Goal: Information Seeking & Learning: Learn about a topic

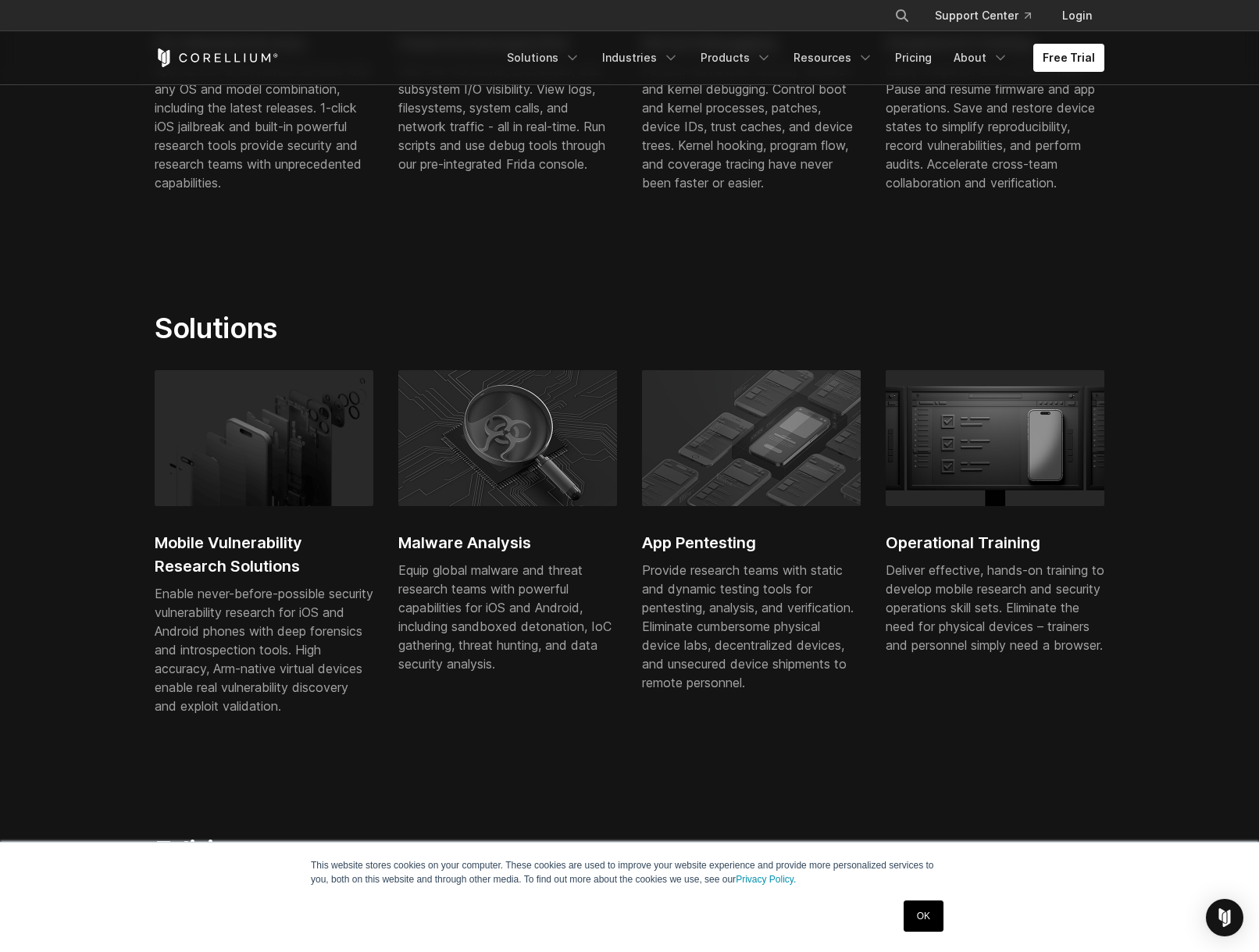
scroll to position [889, 0]
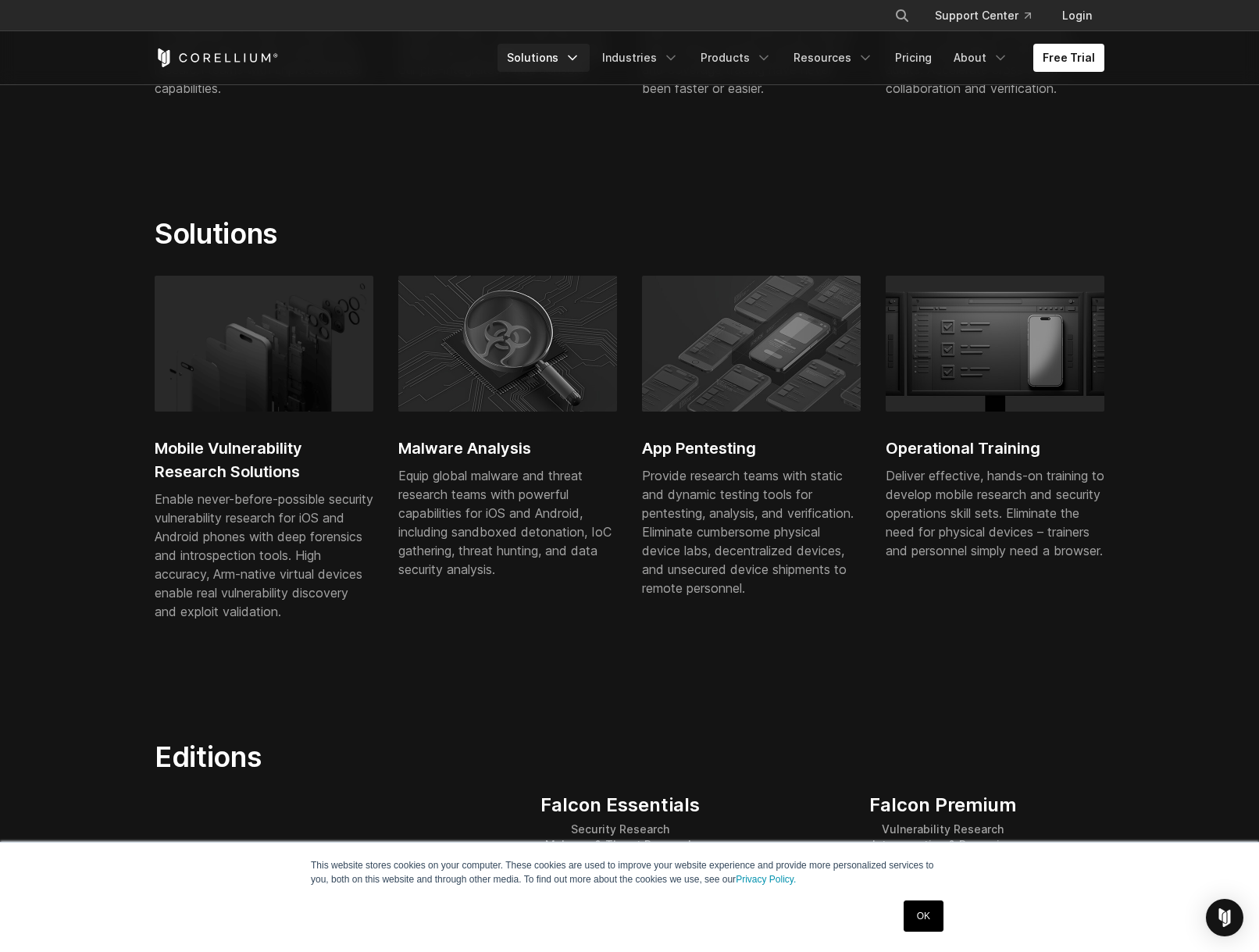
click at [545, 59] on link "Solutions" at bounding box center [543, 57] width 92 height 28
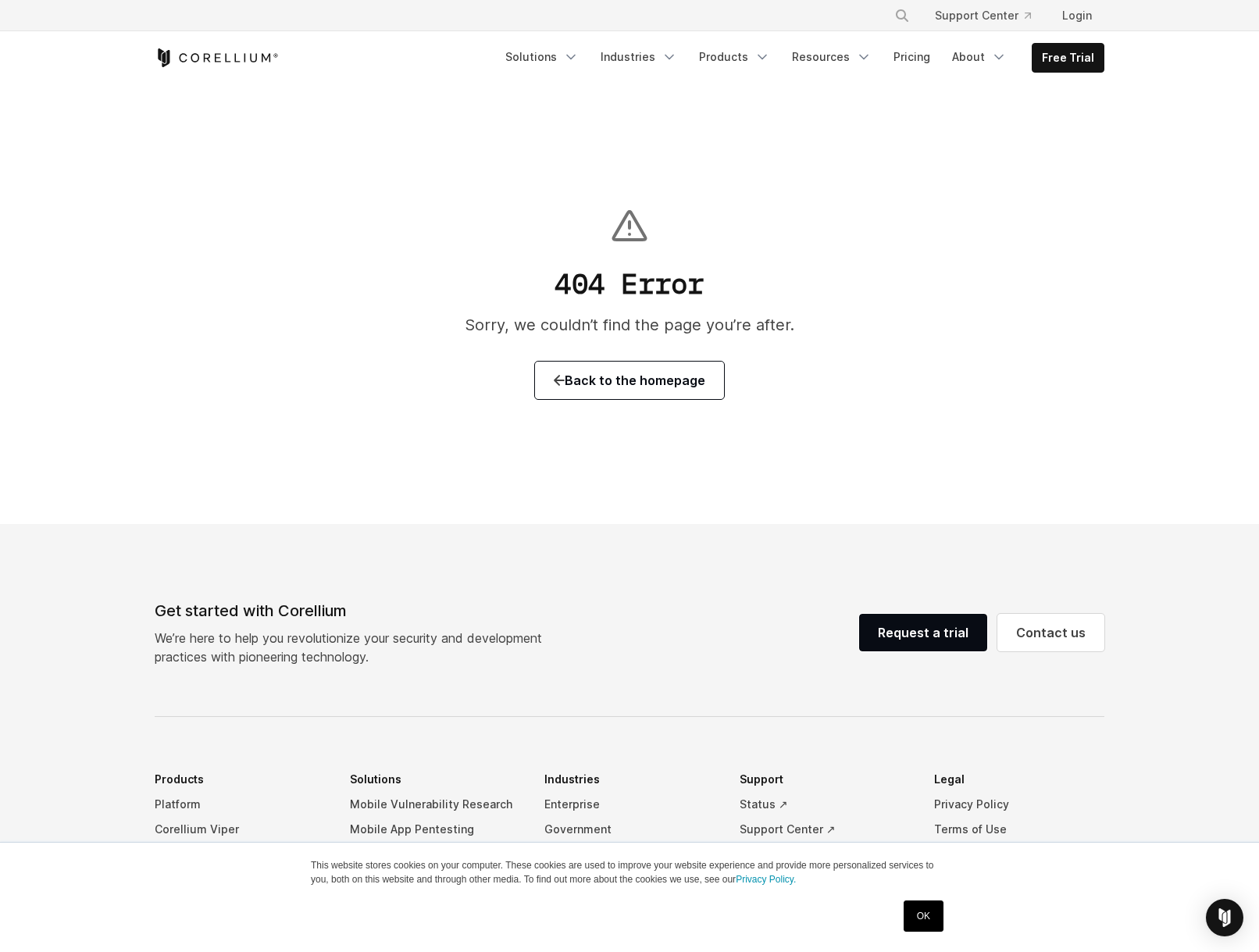
click at [883, 15] on div "× Search our site... Support Center Login" at bounding box center [989, 15] width 229 height 28
click at [907, 15] on icon "Search" at bounding box center [902, 15] width 12 height 12
click at [856, 17] on input "Search our site..." at bounding box center [821, 15] width 127 height 23
type input "******"
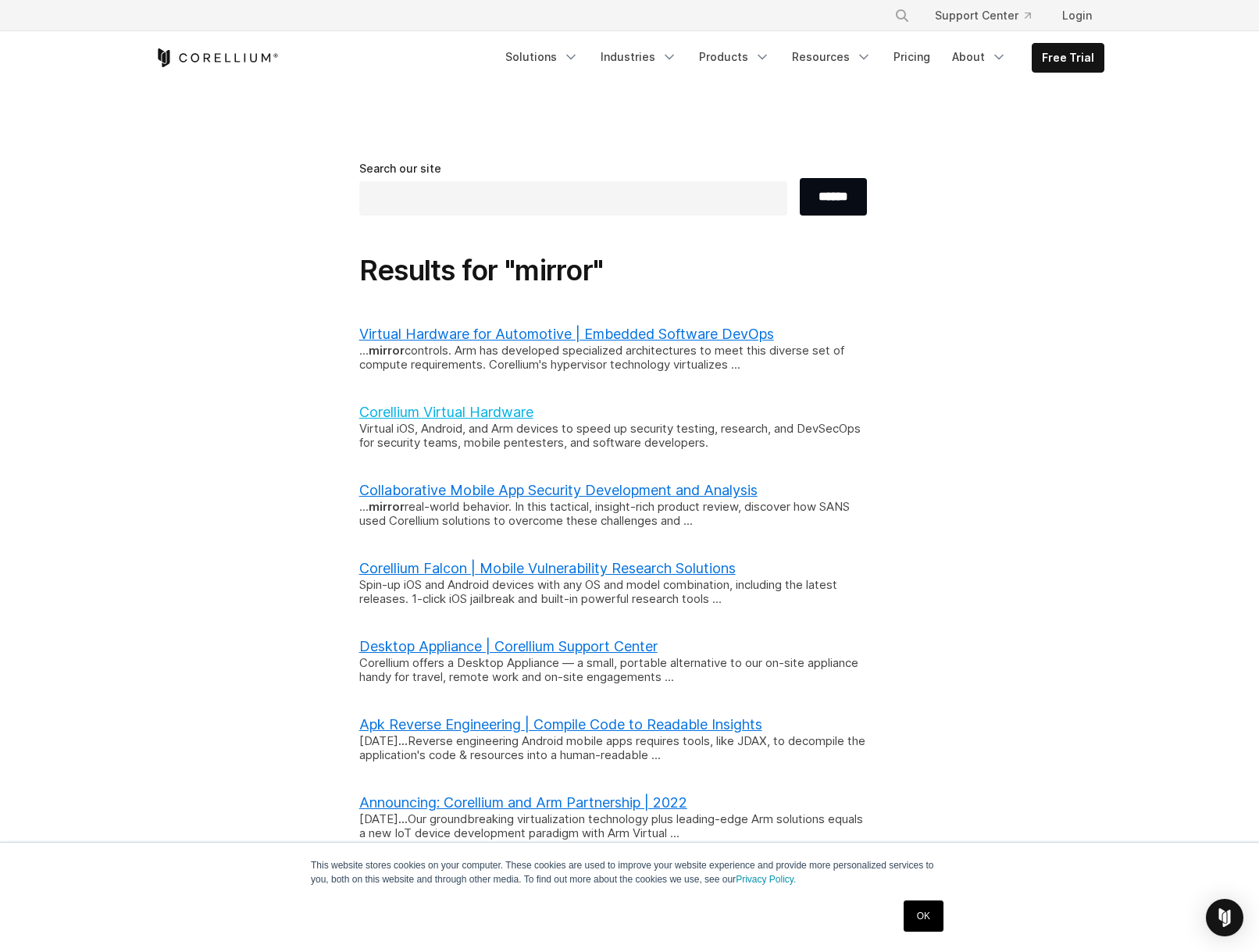
click at [469, 409] on link "Corellium Virtual Hardware" at bounding box center [447, 412] width 174 height 16
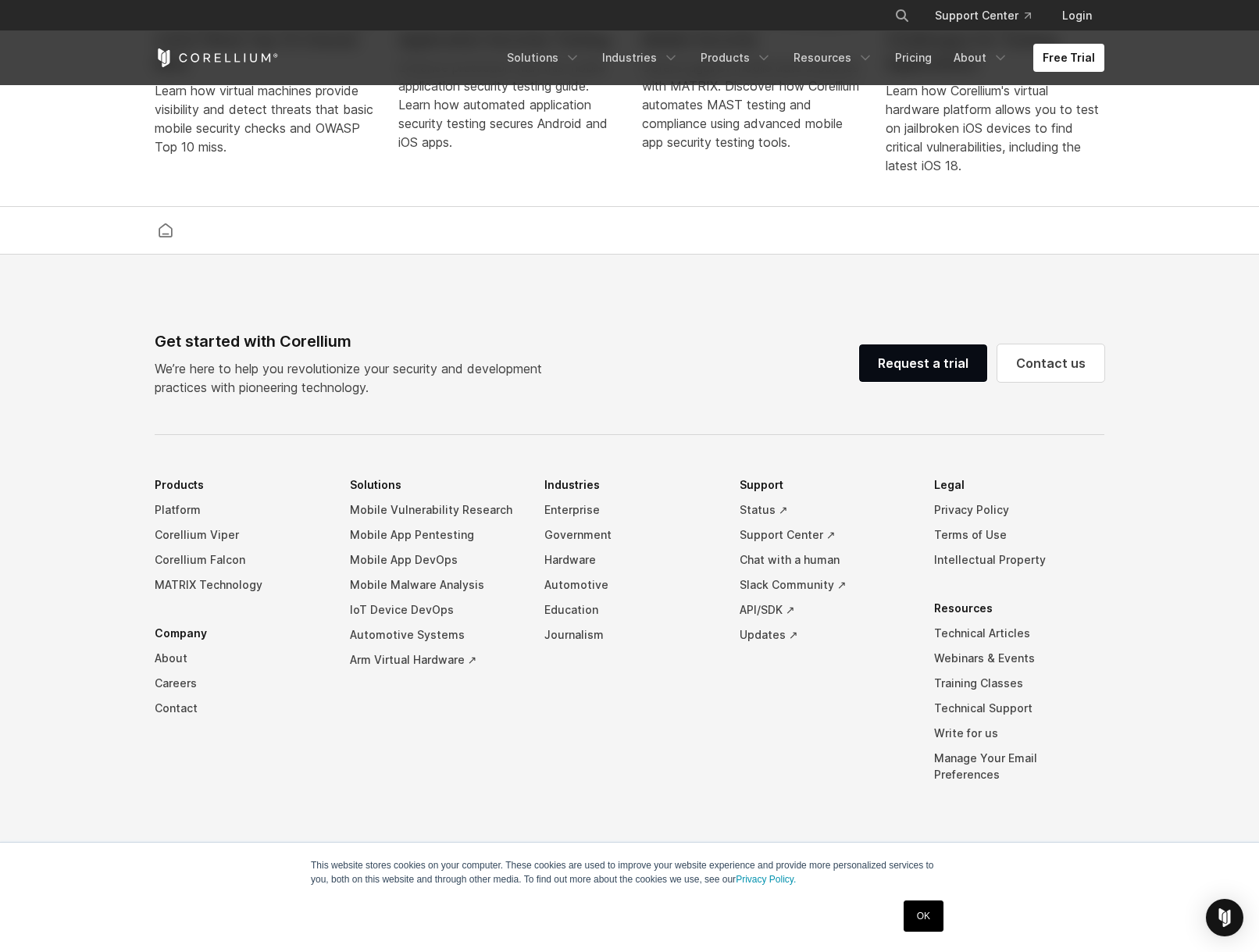
scroll to position [3637, 0]
click at [413, 673] on link "Arm Virtual Hardware ↗" at bounding box center [434, 661] width 170 height 25
click at [740, 61] on link "Products" at bounding box center [736, 57] width 90 height 28
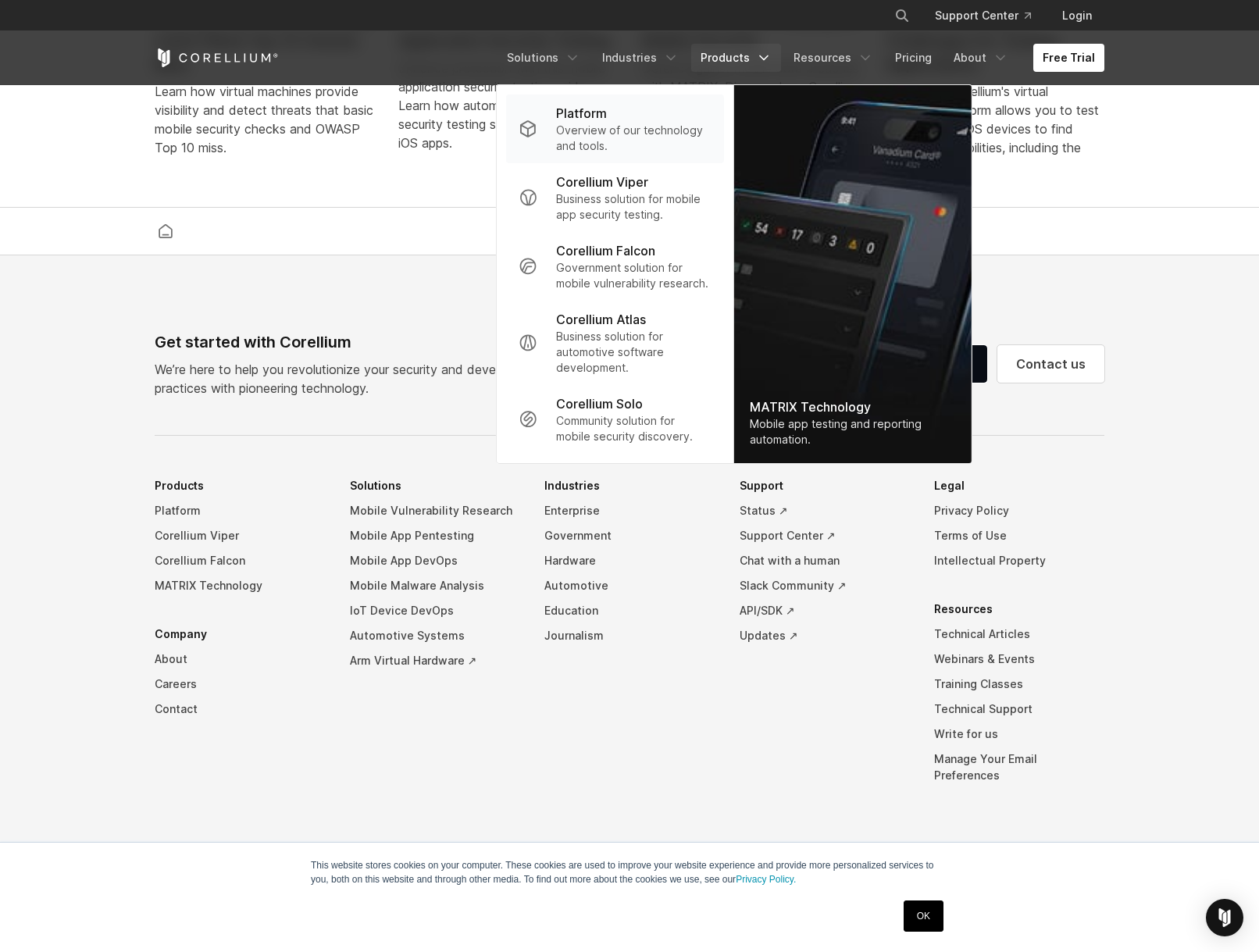
click at [621, 123] on p "Overview of our technology and tools." at bounding box center [634, 138] width 156 height 31
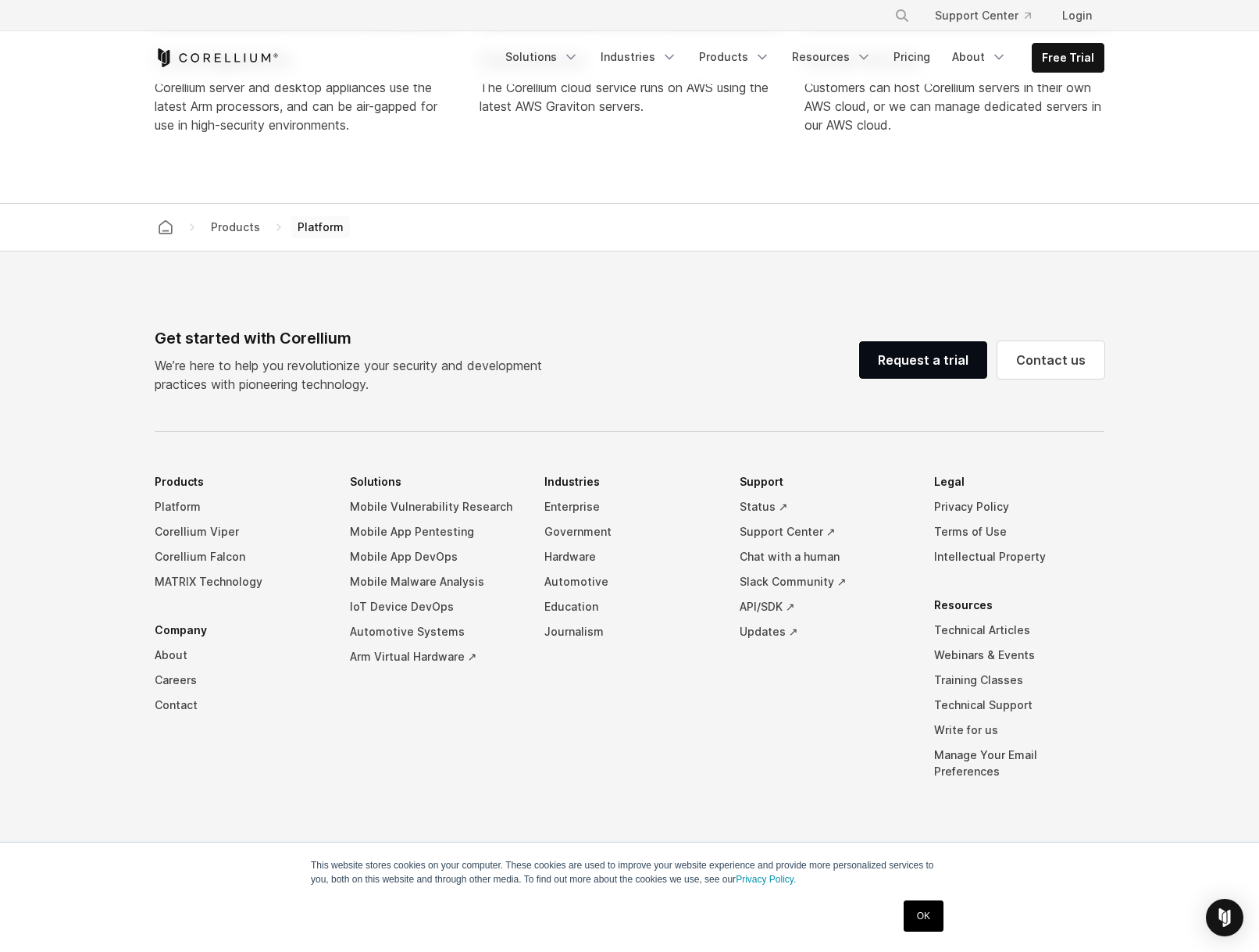
scroll to position [7139, 0]
